Goal: Task Accomplishment & Management: Complete application form

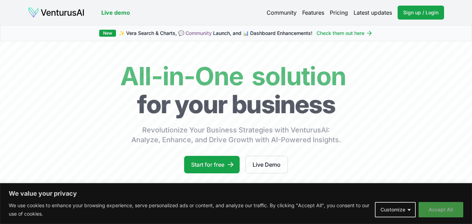
click at [448, 209] on button "Accept All" at bounding box center [440, 209] width 45 height 15
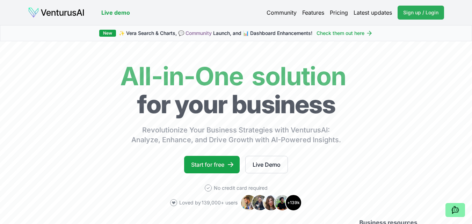
click at [411, 7] on link "Sign up / Login Login" at bounding box center [421, 13] width 46 height 14
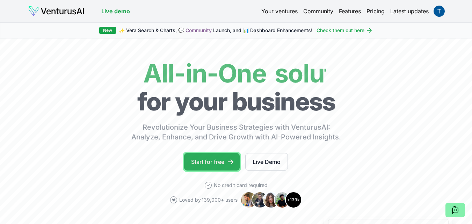
click at [226, 160] on link "Start for free" at bounding box center [212, 161] width 56 height 17
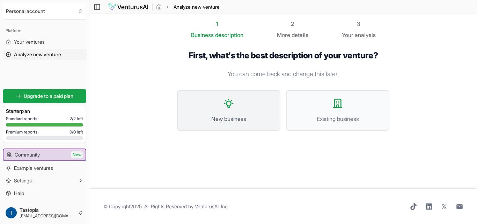
click at [239, 106] on button "New business" at bounding box center [228, 110] width 103 height 41
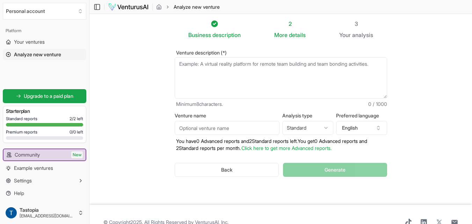
click at [239, 65] on textarea "Venture description (*)" at bounding box center [281, 77] width 212 height 41
paste textarea "Nurturing Every Child's Seed of Genius: An AI-Powered Interactive Development P…"
type textarea "Nurturing Every Child's Seed of Genius: An AI-Powered Interactive Development P…"
click at [232, 72] on textarea "Venture description (*)" at bounding box center [281, 77] width 212 height 41
paste textarea "Our platform, Seed of Genius, revolutionizes child development. Instead of stat…"
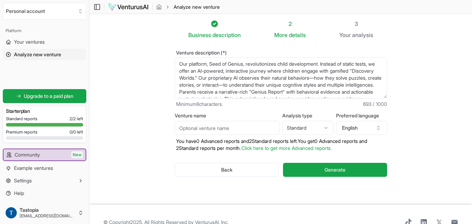
scroll to position [24, 0]
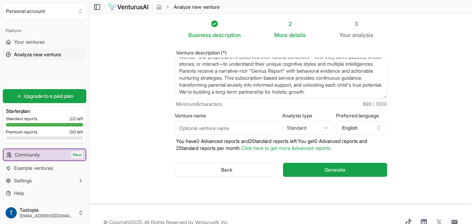
type textarea "Our platform, Seed of Genius, revolutionizes child development. Instead of stat…"
click at [236, 132] on input "Venture name" at bounding box center [227, 128] width 105 height 14
type input "Seed Of Genius"
click at [305, 128] on html "We value your privacy We use cookies to enhance your browsing experience, serve…" at bounding box center [236, 112] width 472 height 224
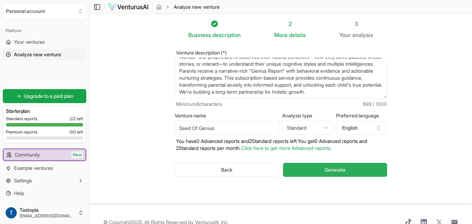
click at [304, 166] on button "Generate" at bounding box center [335, 170] width 104 height 14
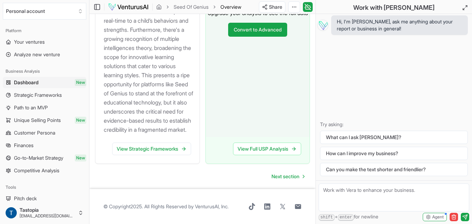
scroll to position [1091, 0]
click at [34, 93] on span "Strategic Frameworks" at bounding box center [38, 95] width 48 height 7
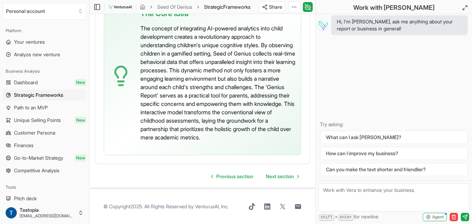
scroll to position [2382, 0]
click at [50, 106] on link "Path to an MVP" at bounding box center [44, 107] width 83 height 11
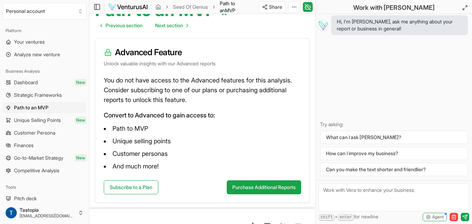
scroll to position [102, 0]
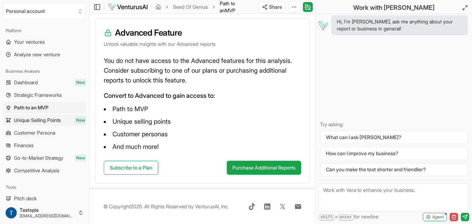
click at [35, 119] on span "Unique Selling Points" at bounding box center [37, 120] width 47 height 7
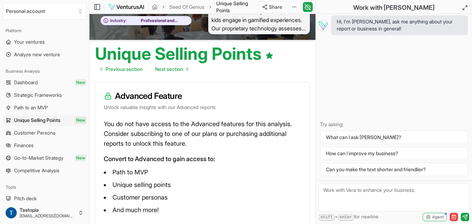
scroll to position [102, 0]
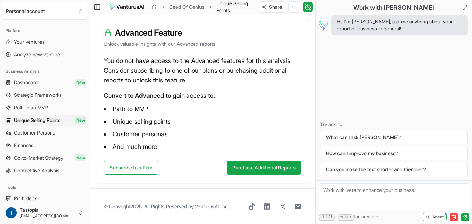
click at [55, 131] on span "Customer Persona" at bounding box center [34, 132] width 41 height 7
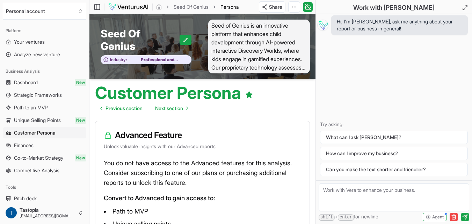
click at [49, 143] on link "Finances" at bounding box center [44, 145] width 83 height 11
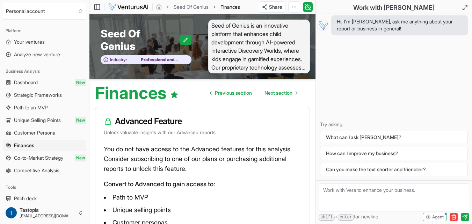
click at [49, 158] on span "Go-to-Market Strategy" at bounding box center [38, 157] width 49 height 7
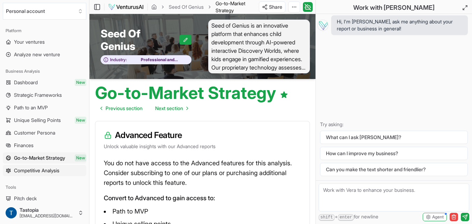
click at [53, 168] on span "Competitive Analysis" at bounding box center [36, 170] width 45 height 7
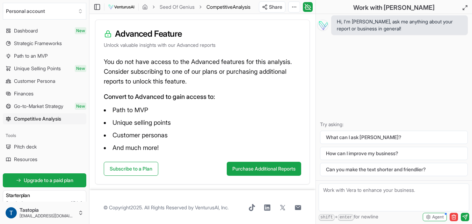
scroll to position [102, 0]
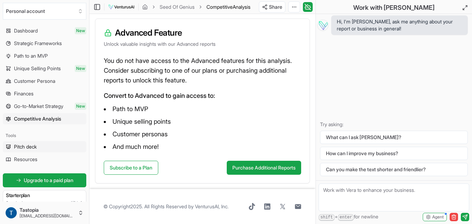
click at [50, 146] on link "Pitch deck" at bounding box center [44, 146] width 83 height 11
